Goal: Entertainment & Leisure: Consume media (video, audio)

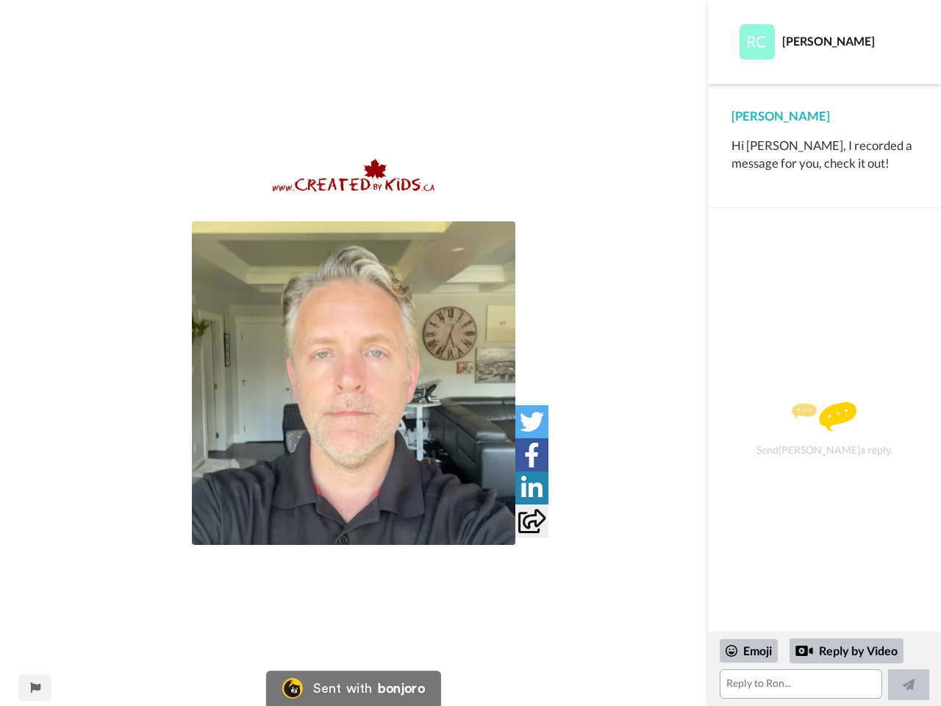
click at [354, 383] on img at bounding box center [354, 383] width 324 height 324
click at [532, 421] on icon at bounding box center [532, 422] width 24 height 24
click at [532, 455] on icon at bounding box center [531, 455] width 15 height 24
click at [532, 488] on icon at bounding box center [531, 488] width 21 height 24
click at [532, 521] on icon at bounding box center [532, 521] width 27 height 24
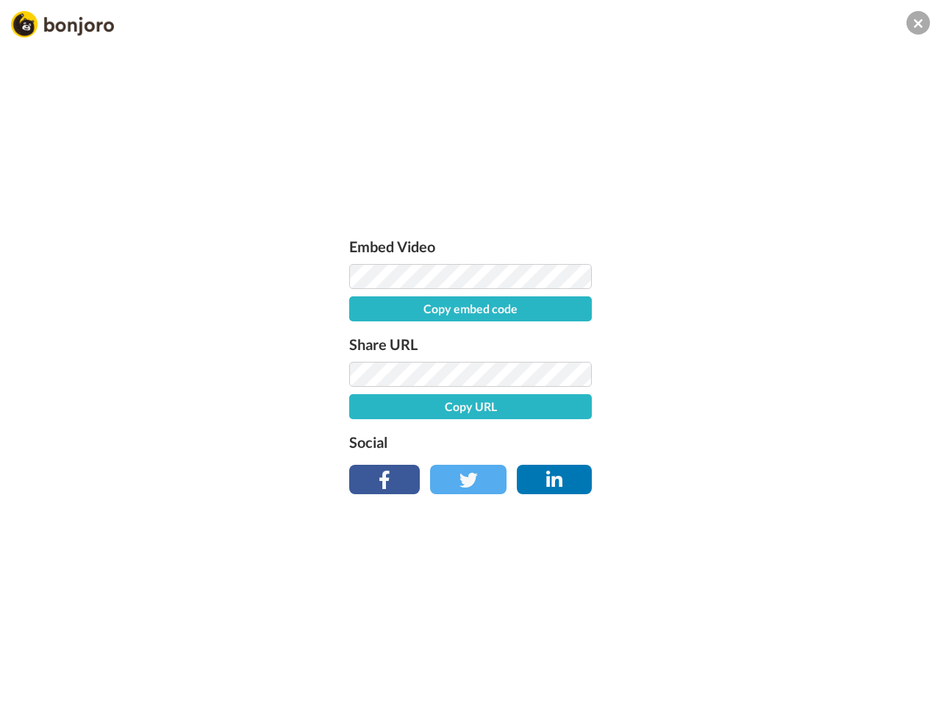
click at [35, 688] on div "Embed Video Copy embed code Share URL Copy URL Social" at bounding box center [470, 432] width 941 height 706
click at [825, 669] on div "Embed Video Copy embed code Share URL Copy URL Social" at bounding box center [470, 432] width 941 height 706
click at [750, 651] on div "Embed Video Copy embed code Share URL Copy URL Social" at bounding box center [470, 432] width 941 height 706
click at [847, 651] on div "Embed Video Copy embed code Share URL Copy URL Social" at bounding box center [470, 432] width 941 height 706
click at [909, 685] on div "Embed Video Copy embed code Share URL Copy URL Social" at bounding box center [470, 432] width 941 height 706
